Goal: Book appointment/travel/reservation

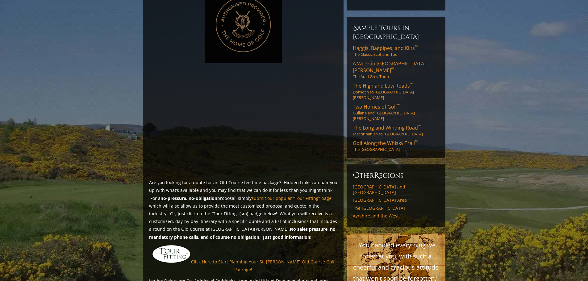
scroll to position [403, 0]
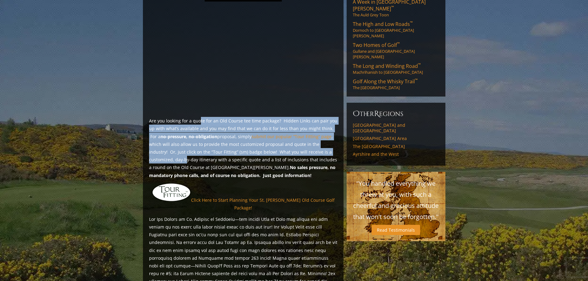
drag, startPoint x: 199, startPoint y: 88, endPoint x: 326, endPoint y: 117, distance: 130.9
click at [326, 117] on p "Are you looking for a quote for an Old Course tee time package? Hidden Links ca…" at bounding box center [243, 148] width 188 height 62
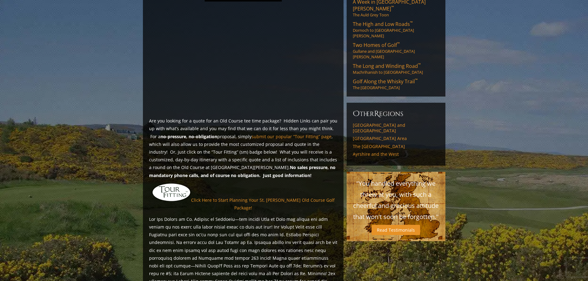
click at [291, 183] on p "Click Here to Start Planning Your St. [PERSON_NAME] Old Course Golf Package!" at bounding box center [243, 197] width 188 height 29
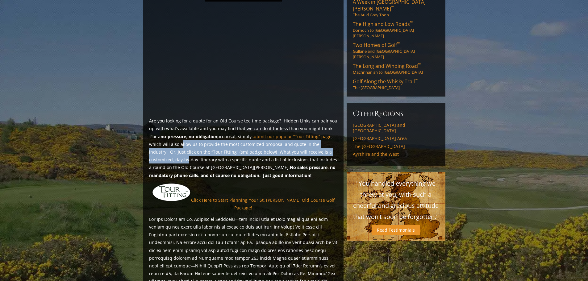
drag, startPoint x: 167, startPoint y: 111, endPoint x: 328, endPoint y: 117, distance: 160.5
click at [328, 117] on p "Are you looking for a quote for an Old Course tee time package? Hidden Links ca…" at bounding box center [243, 148] width 188 height 62
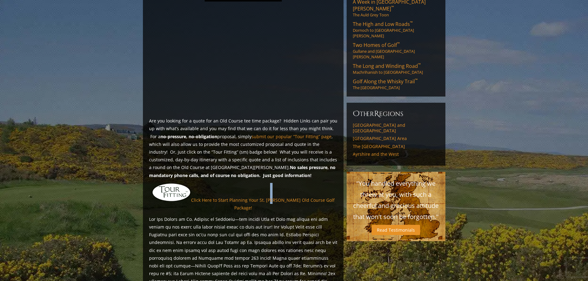
click at [270, 147] on div "The Old Course – [GEOGRAPHIC_DATA][PERSON_NAME], [GEOGRAPHIC_DATA][PERSON_NAME]…" at bounding box center [243, 174] width 200 height 575
click at [225, 197] on link "Click Here to Start Planning Your St. [PERSON_NAME] Old Course Golf Package!" at bounding box center [262, 204] width 143 height 14
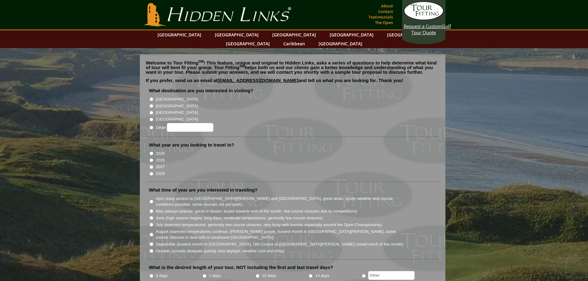
click at [160, 103] on label "[GEOGRAPHIC_DATA]" at bounding box center [177, 106] width 42 height 6
click at [153, 104] on input "[GEOGRAPHIC_DATA]" at bounding box center [151, 106] width 4 height 4
radio input "true"
click at [149, 156] on li "2026" at bounding box center [295, 159] width 292 height 7
click at [160, 157] on label "2026" at bounding box center [160, 160] width 9 height 6
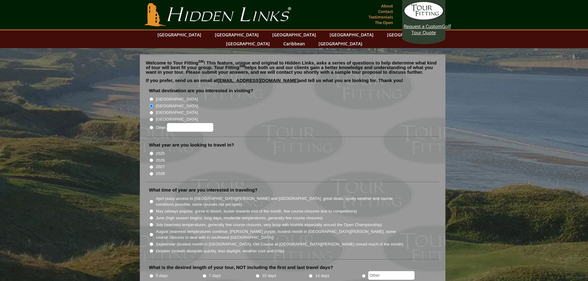
click at [153, 158] on input "2026" at bounding box center [151, 160] width 4 height 4
radio input "true"
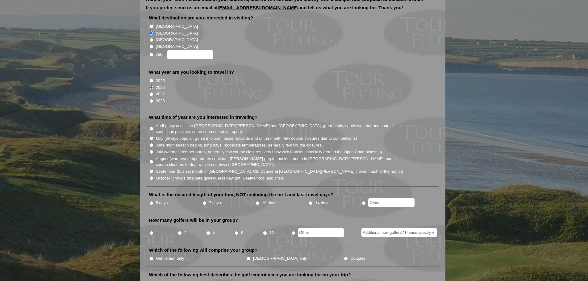
scroll to position [93, 0]
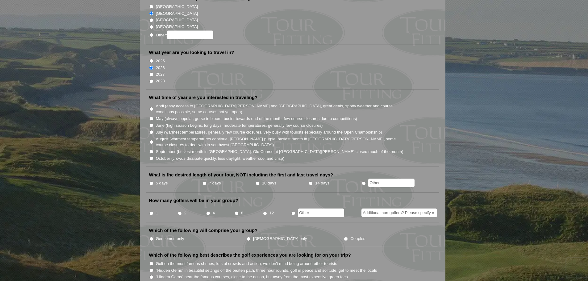
click at [152, 117] on input "May (always popular, gorse in bloom, busier towards end of the month, few cours…" at bounding box center [151, 119] width 4 height 4
radio input "true"
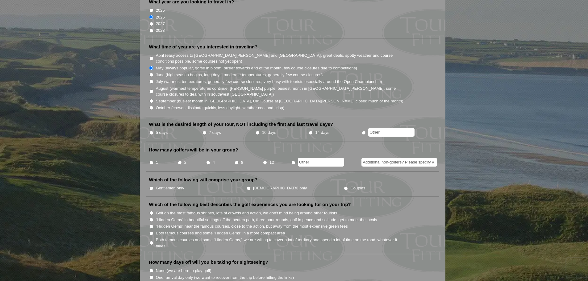
scroll to position [154, 0]
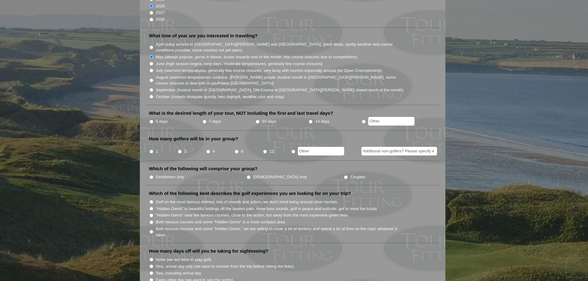
click at [208, 150] on input "4" at bounding box center [208, 152] width 4 height 4
radio input "true"
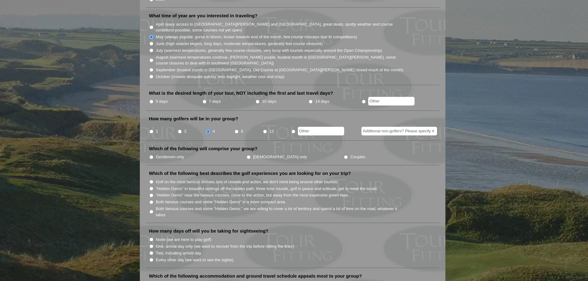
scroll to position [185, 0]
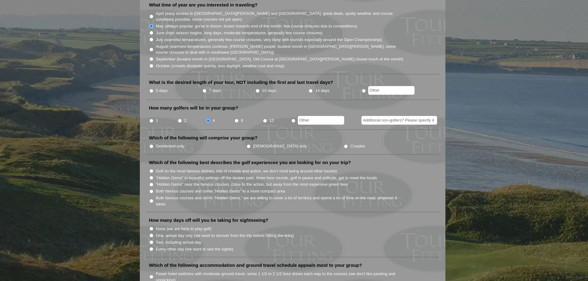
click at [152, 144] on input "Gentlemen only" at bounding box center [151, 146] width 4 height 4
radio input "true"
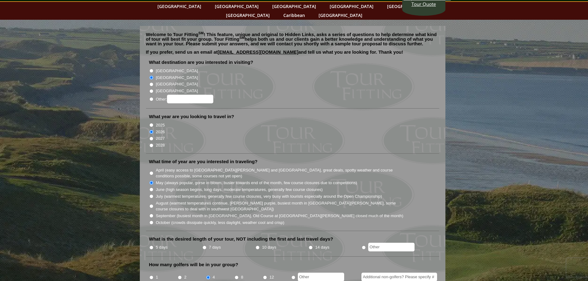
scroll to position [0, 0]
